Goal: Task Accomplishment & Management: Use online tool/utility

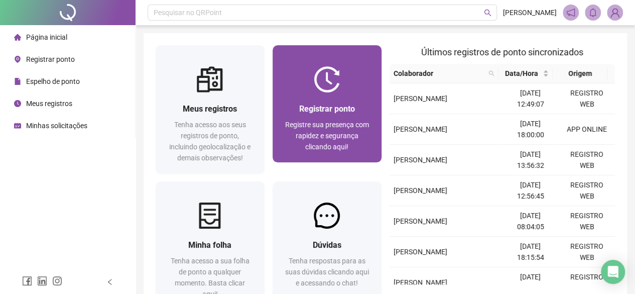
click at [353, 107] on span "Registrar ponto" at bounding box center [327, 109] width 56 height 10
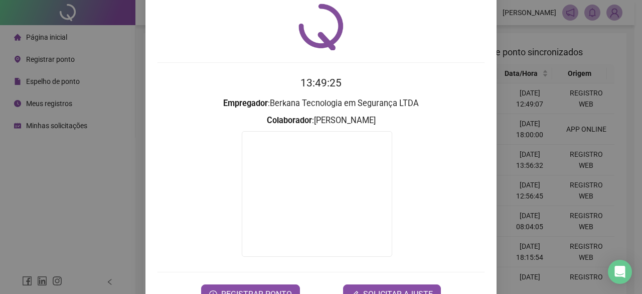
scroll to position [64, 0]
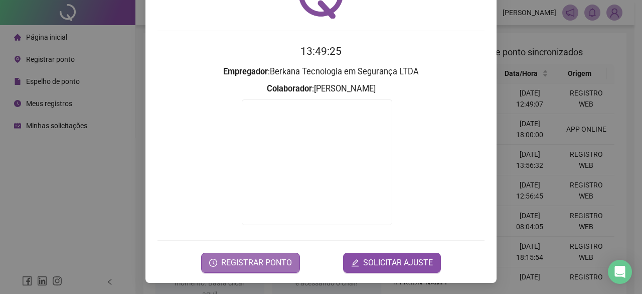
click at [248, 258] on span "REGISTRAR PONTO" at bounding box center [256, 262] width 71 height 12
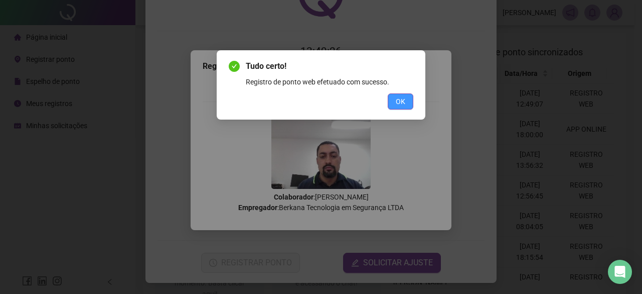
click at [396, 104] on span "OK" at bounding box center [401, 101] width 10 height 11
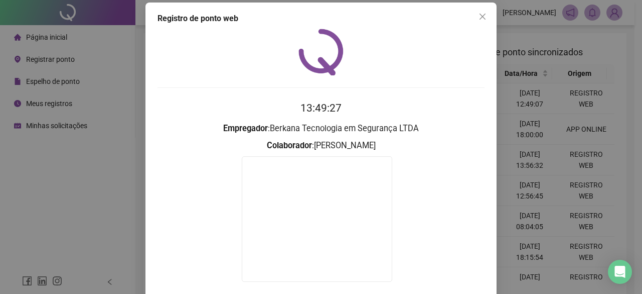
scroll to position [0, 0]
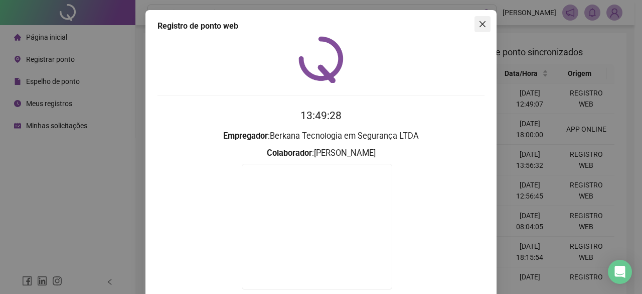
click at [479, 22] on icon "close" at bounding box center [483, 24] width 8 height 8
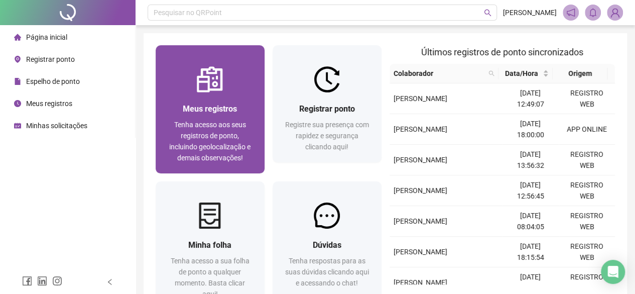
click at [173, 150] on span "Tenha acesso aos seus registros de ponto, incluindo geolocalização e demais obs…" at bounding box center [209, 140] width 81 height 41
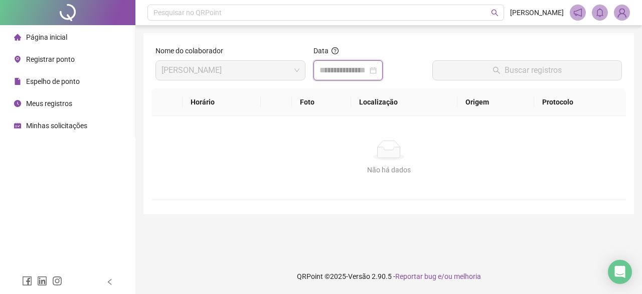
click at [368, 66] on input at bounding box center [344, 70] width 48 height 12
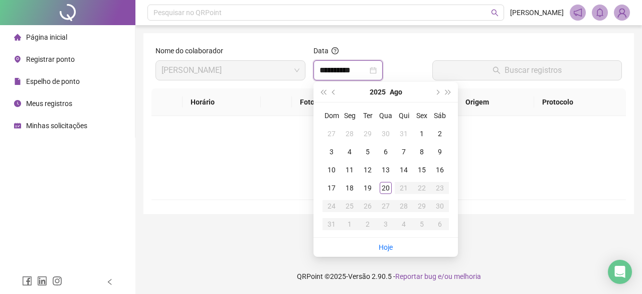
type input "**********"
click at [384, 246] on link "Hoje" at bounding box center [386, 247] width 14 height 8
type input "**********"
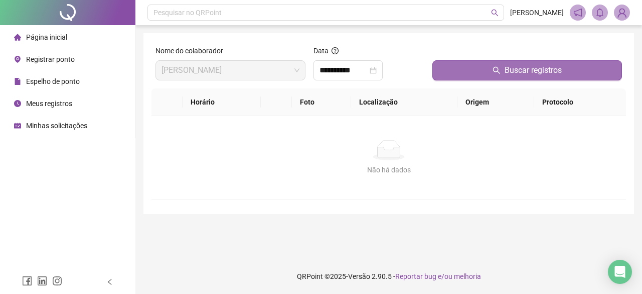
click at [536, 67] on span "Buscar registros" at bounding box center [533, 70] width 57 height 12
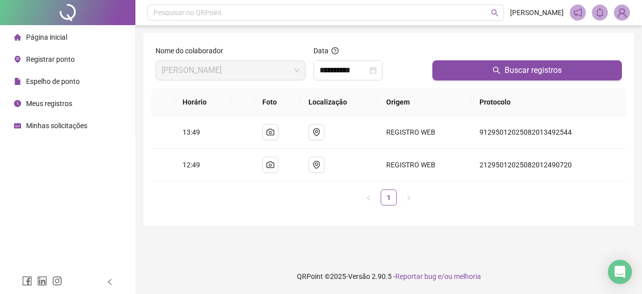
click at [622, 14] on img at bounding box center [622, 12] width 15 height 15
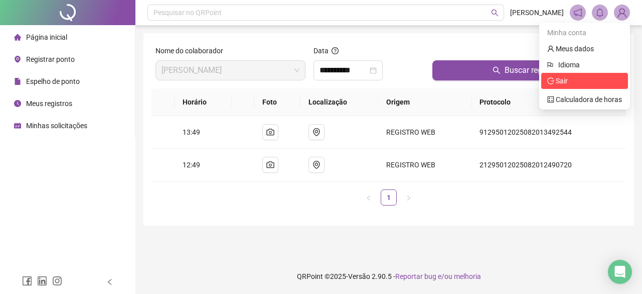
click at [574, 80] on span "Sair" at bounding box center [584, 80] width 75 height 11
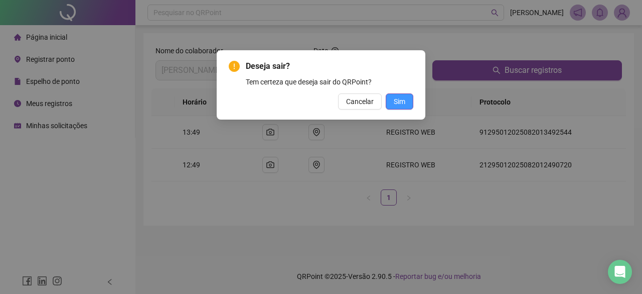
click at [404, 98] on span "Sim" at bounding box center [400, 101] width 12 height 11
